Goal: Task Accomplishment & Management: Manage account settings

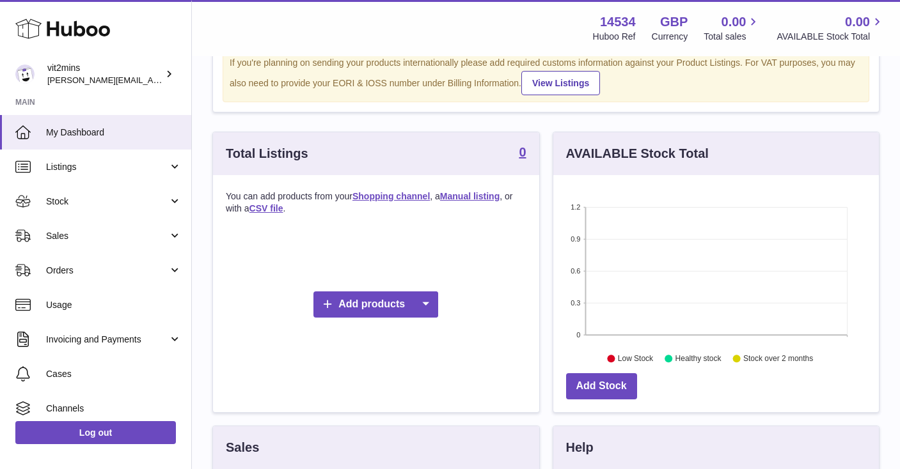
scroll to position [33, 0]
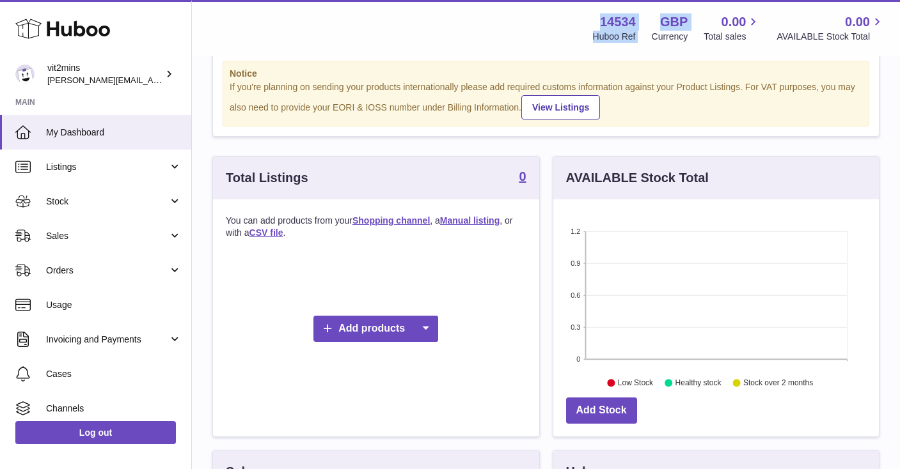
drag, startPoint x: 646, startPoint y: 22, endPoint x: 594, endPoint y: 17, distance: 52.0
click at [594, 17] on div "14534 Huboo Ref GBP Currency 0.00 Total sales 0.00 AVAILABLE Stock Total" at bounding box center [731, 27] width 308 height 29
click at [594, 17] on div "14534 Huboo Ref" at bounding box center [614, 27] width 43 height 29
drag, startPoint x: 603, startPoint y: 19, endPoint x: 637, endPoint y: 21, distance: 33.9
click at [637, 21] on div "14534 Huboo Ref GBP Currency 0.00 Total sales 0.00 AVAILABLE Stock Total" at bounding box center [731, 27] width 308 height 29
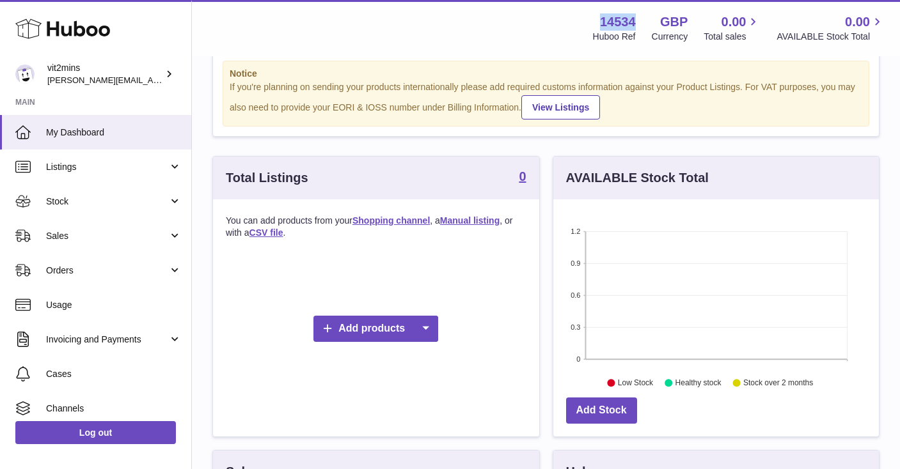
copy strong "14534"
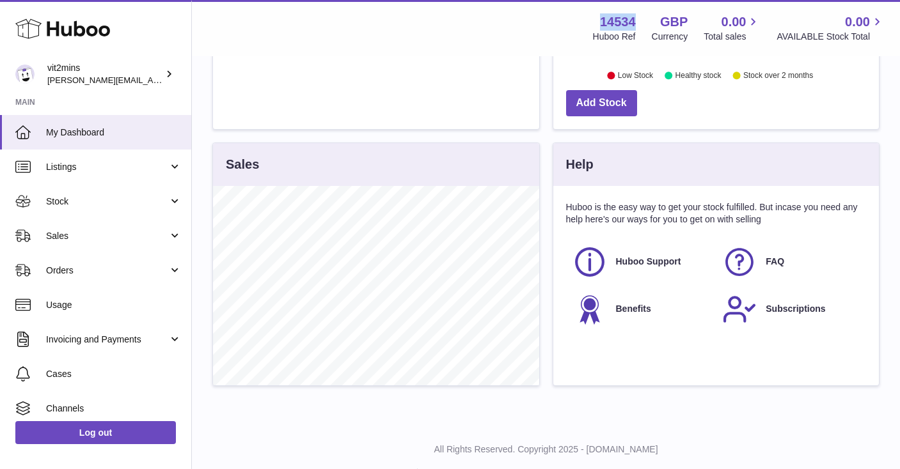
scroll to position [370, 0]
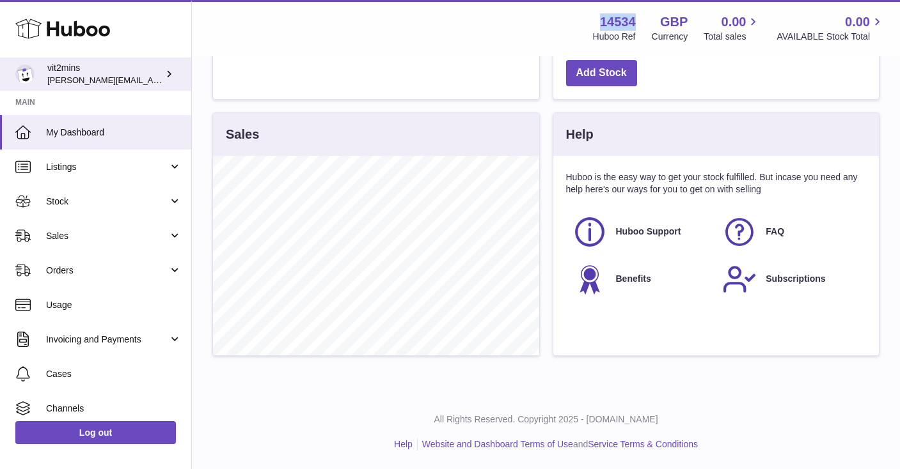
click at [47, 73] on div "vit2mins [PERSON_NAME][EMAIL_ADDRESS][PERSON_NAME][DOMAIN_NAME]" at bounding box center [104, 74] width 115 height 24
